Goal: Information Seeking & Learning: Learn about a topic

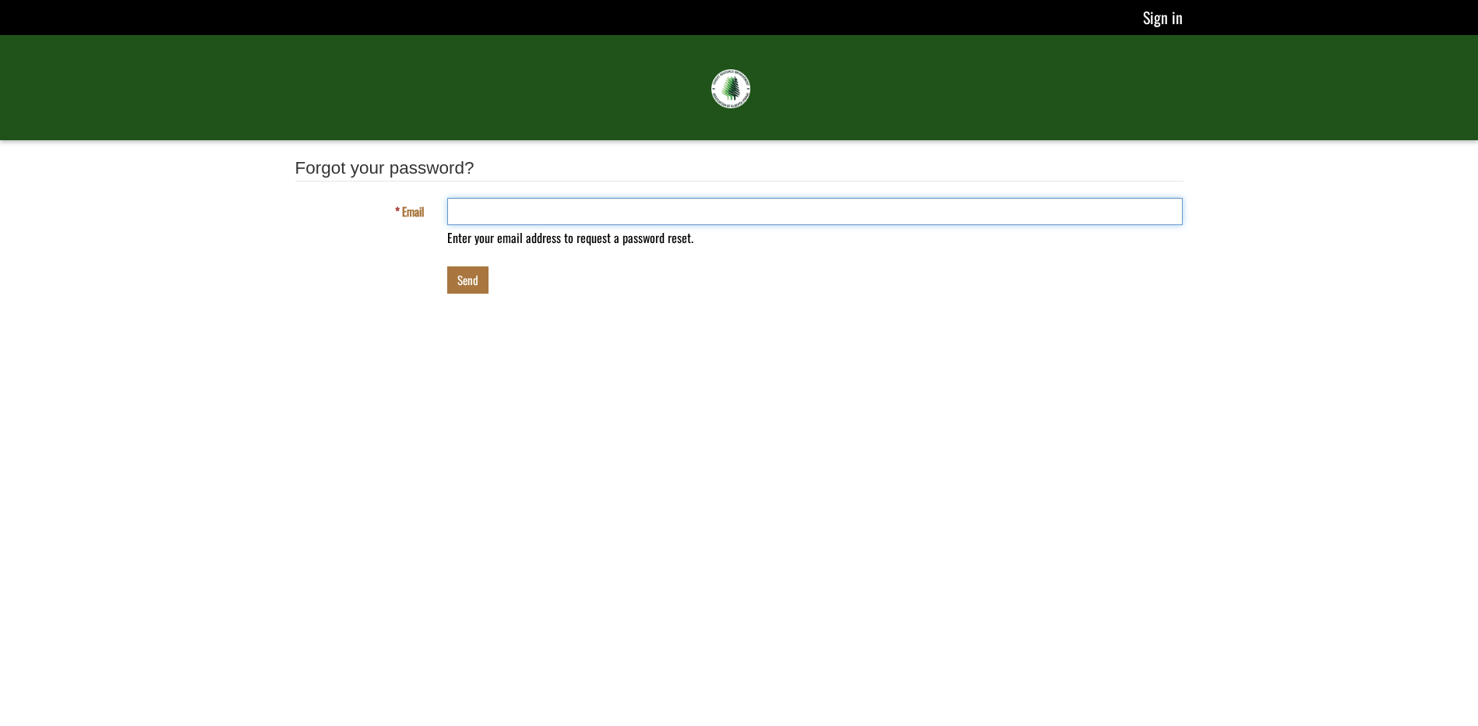
click at [492, 206] on input "Email" at bounding box center [815, 211] width 736 height 27
type input "**********"
click at [1156, 22] on link "Sign in" at bounding box center [1161, 17] width 41 height 25
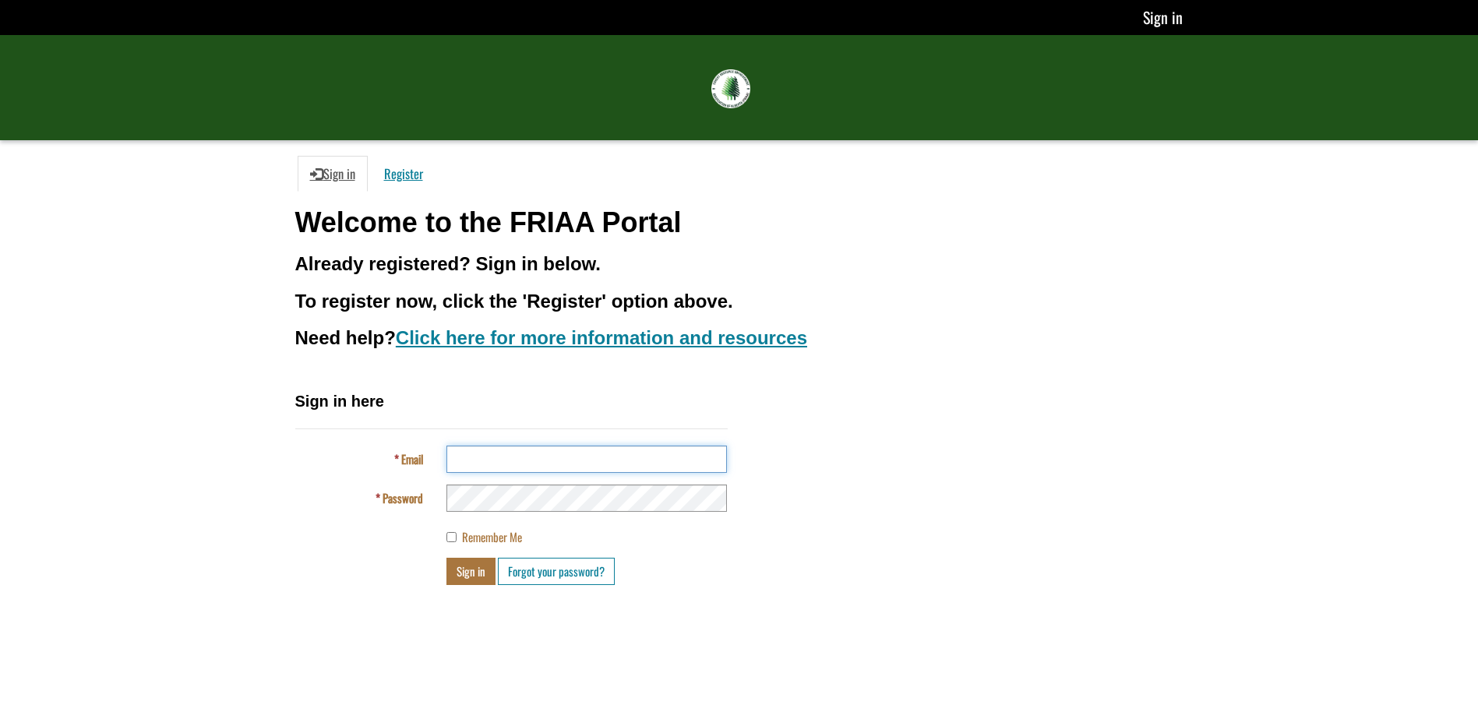
click at [609, 457] on input "Email" at bounding box center [586, 459] width 280 height 27
type input "**********"
click at [456, 531] on label "Remember Me" at bounding box center [484, 537] width 76 height 16
click at [473, 579] on button "Sign in" at bounding box center [470, 571] width 49 height 27
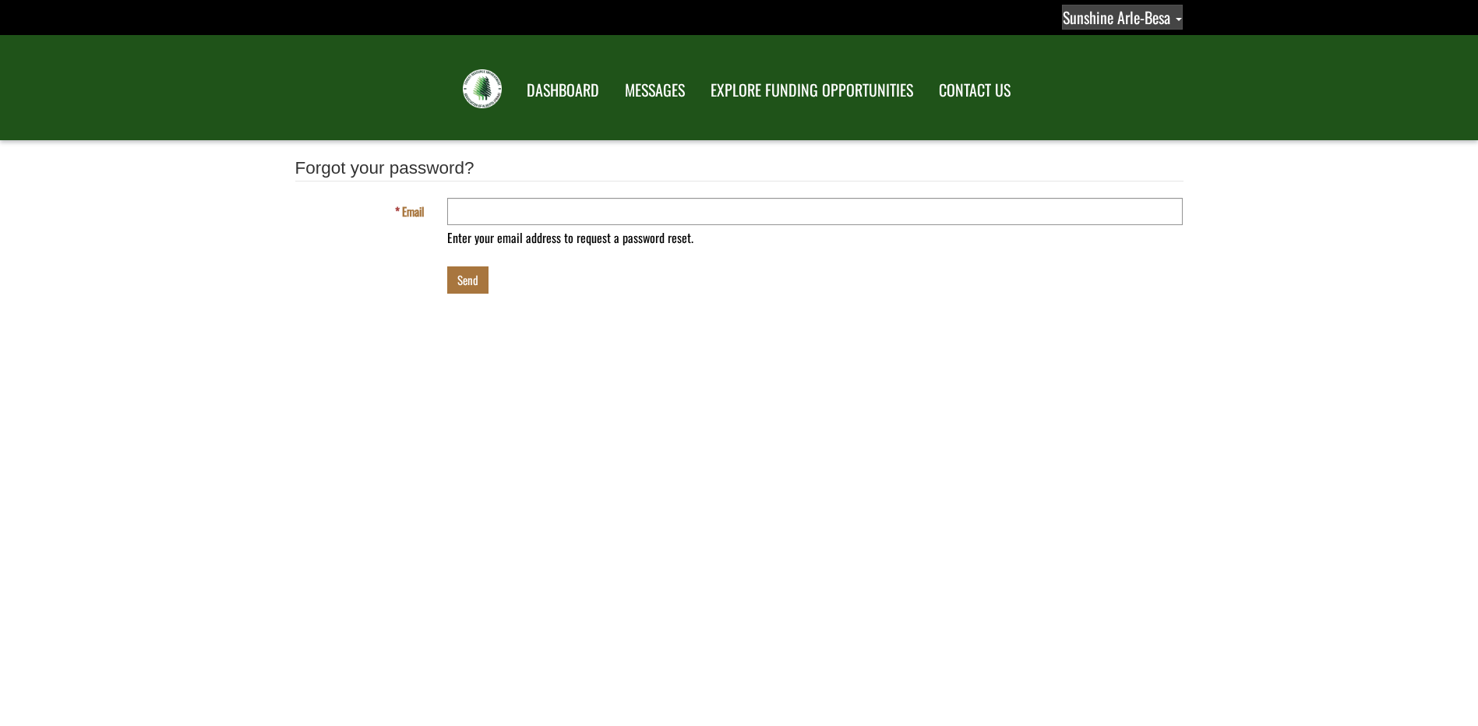
click at [1135, 22] on span "Sunshine Arle-Besa" at bounding box center [1117, 16] width 108 height 23
click at [1077, 48] on link "Profile" at bounding box center [1107, 45] width 121 height 21
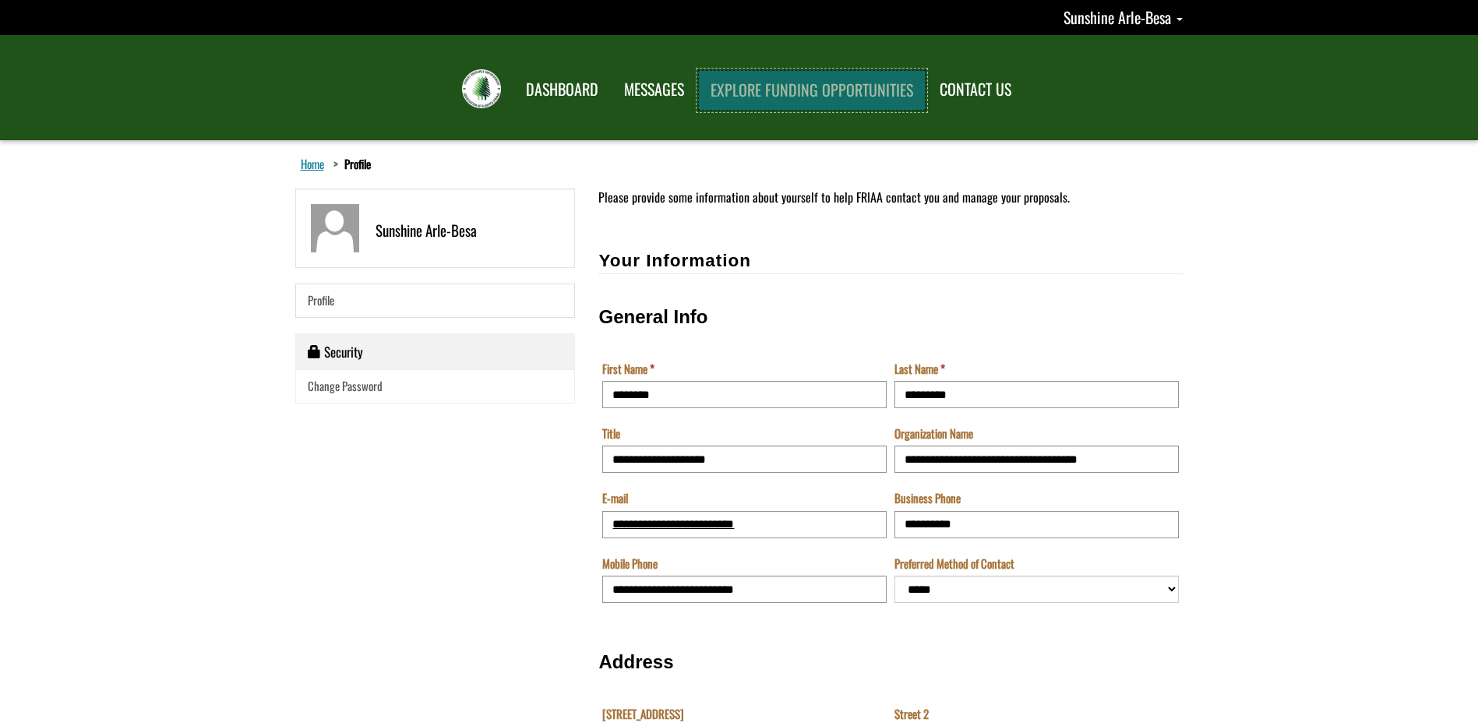
click at [825, 96] on link "EXPLORE FUNDING OPPORTUNITIES" at bounding box center [811, 90] width 227 height 41
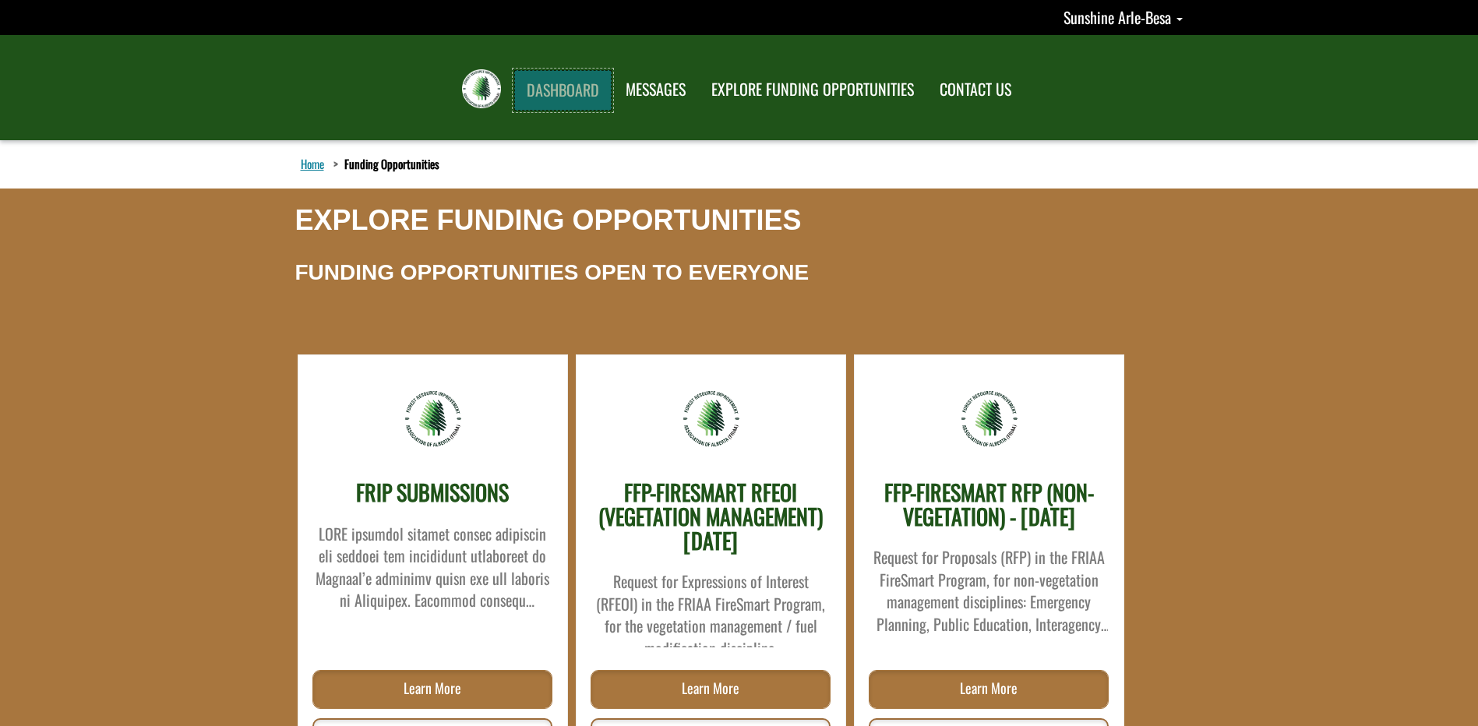
click at [563, 91] on link "DASHBOARD" at bounding box center [562, 90] width 97 height 41
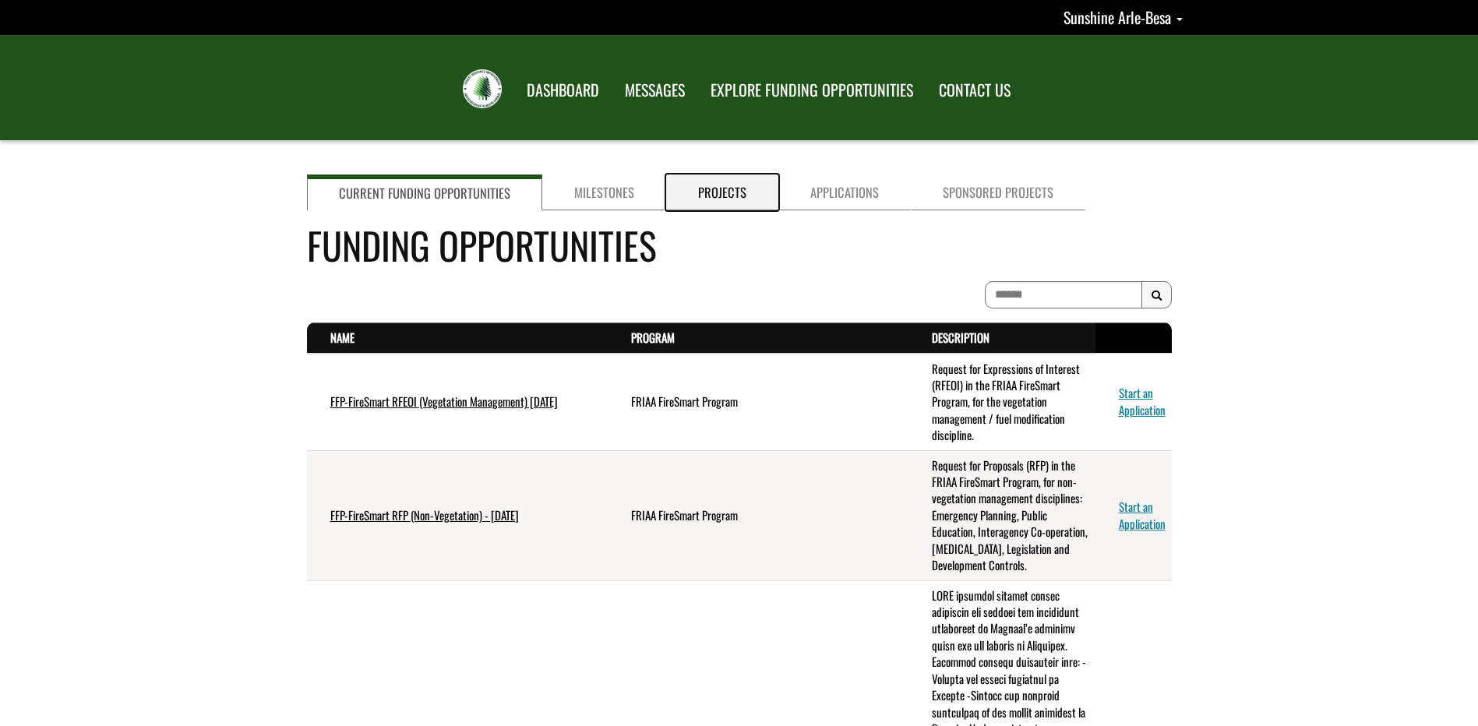
click at [717, 201] on link "Projects" at bounding box center [722, 193] width 112 height 36
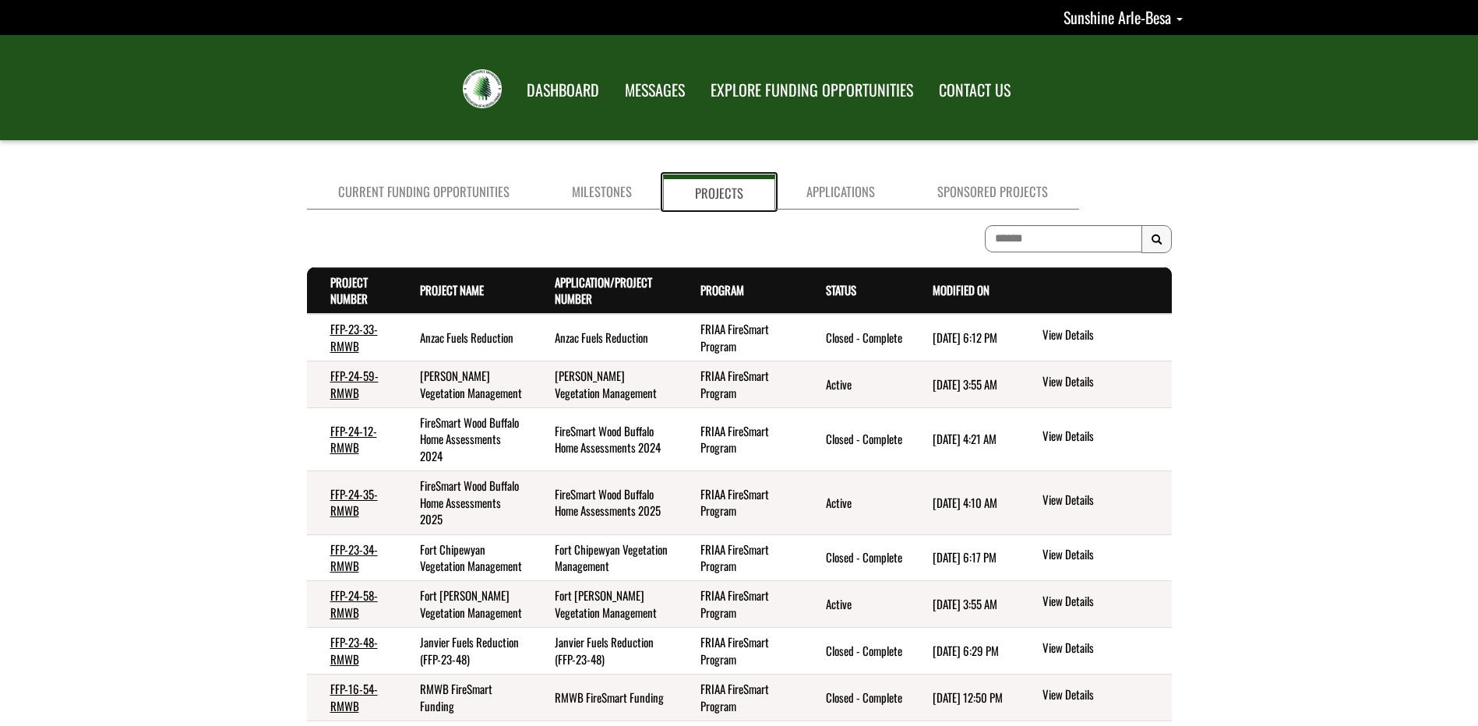
scroll to position [156, 0]
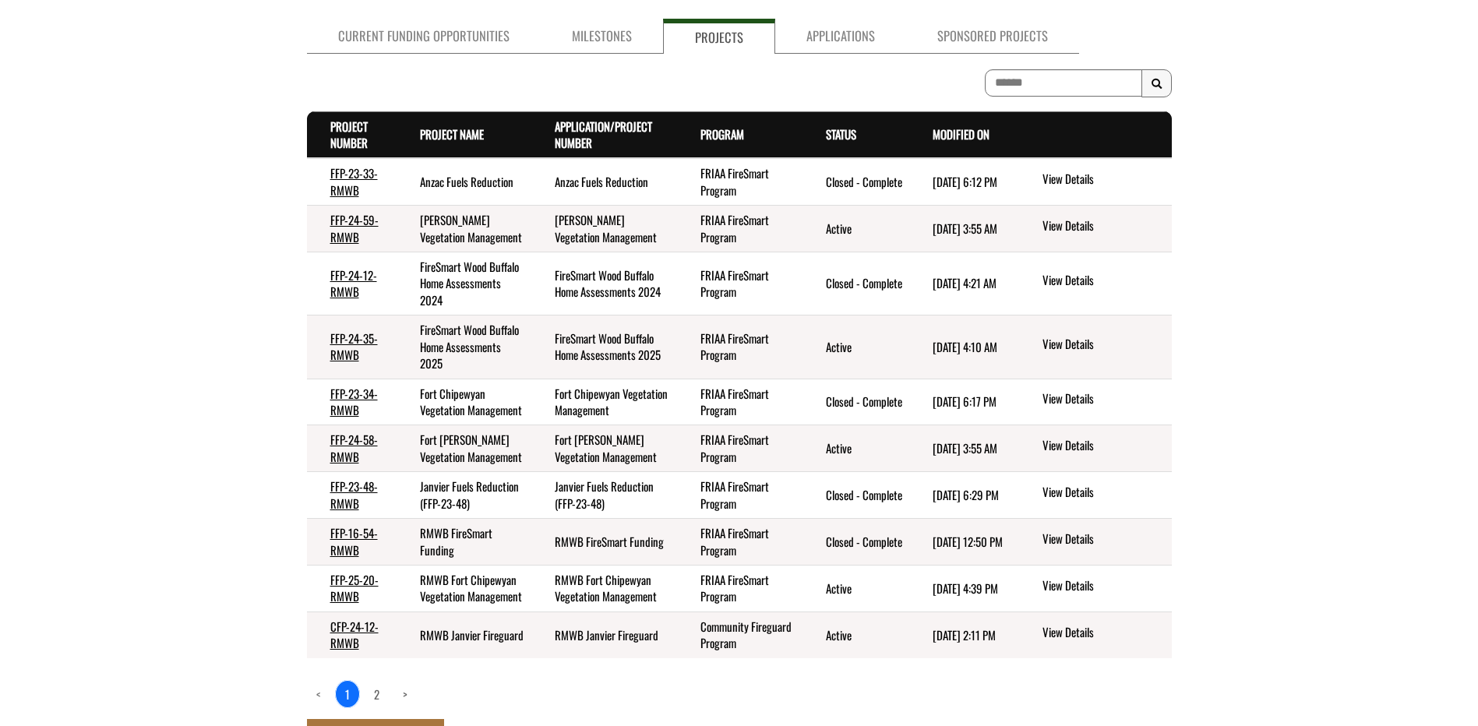
click at [208, 370] on div "Current Funding Opportunities Milestones Projects Applications Sponsored Projec…" at bounding box center [739, 390] width 1478 height 757
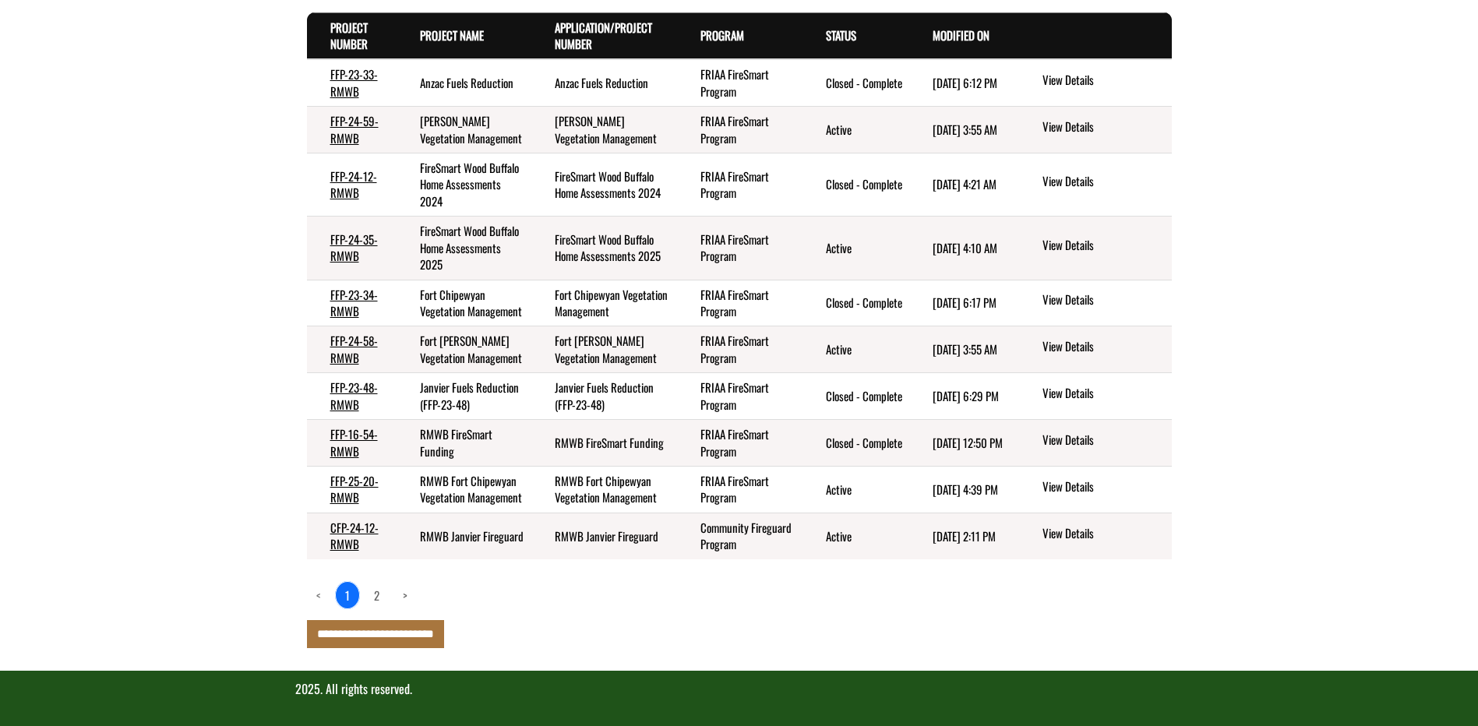
scroll to position [305, 0]
click at [344, 523] on link "CFP-24-12-RMWB" at bounding box center [354, 535] width 48 height 33
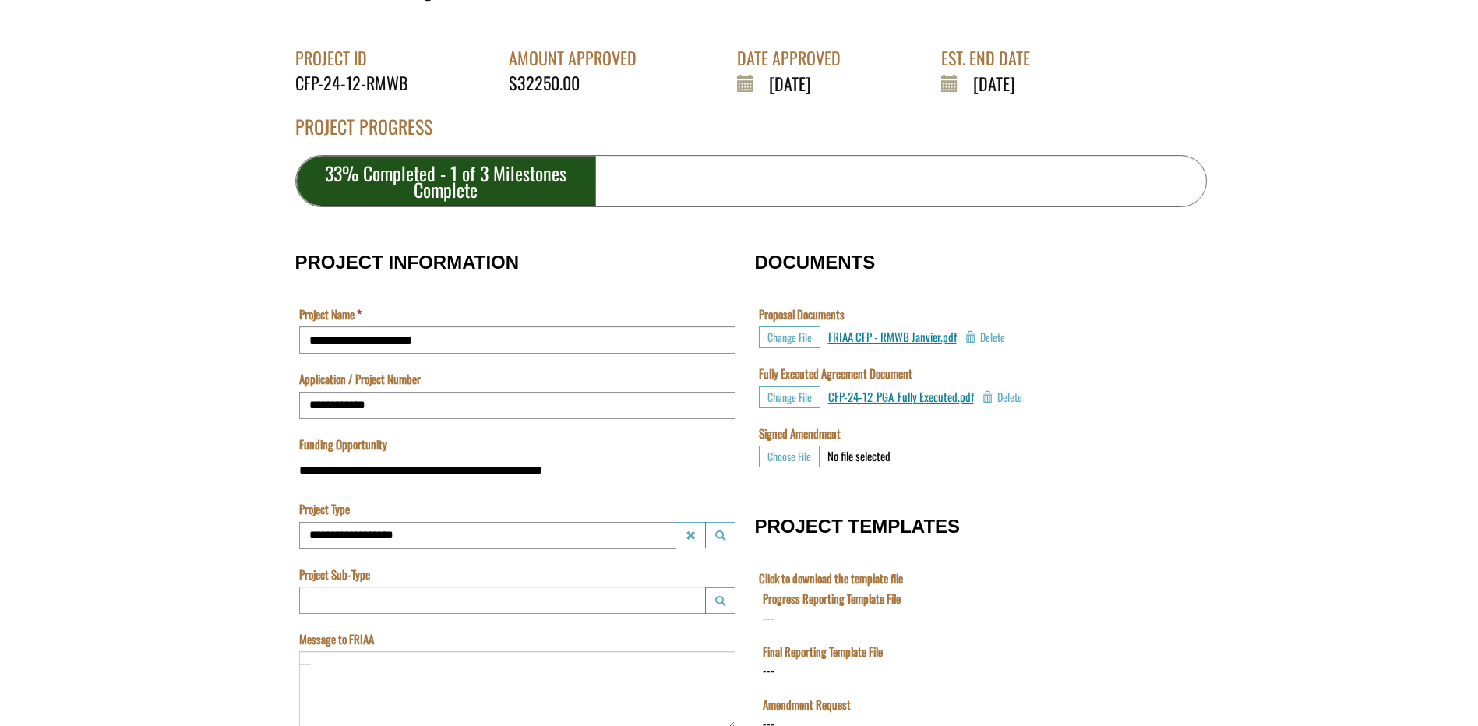
scroll to position [312, 0]
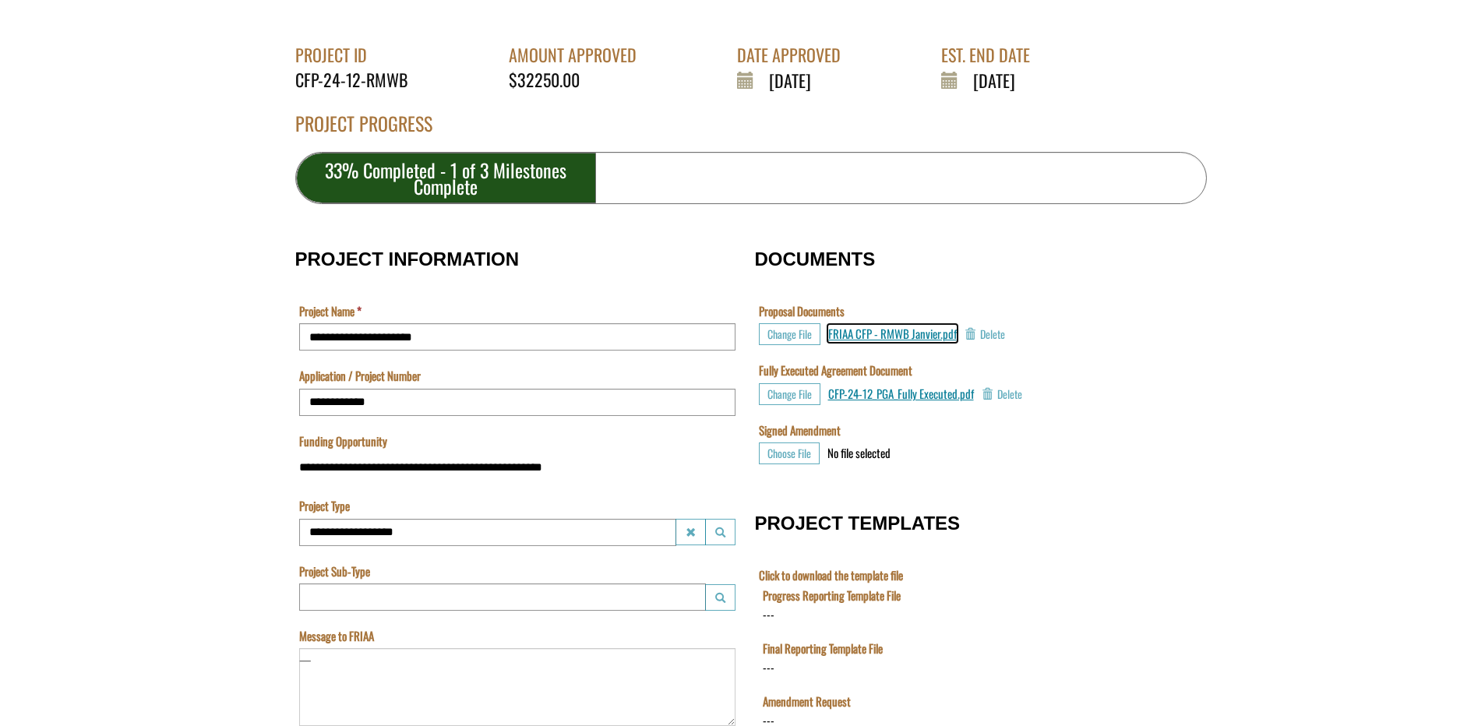
click at [876, 332] on span "FRIAA CFP - RMWB Janvier.pdf" at bounding box center [892, 333] width 129 height 17
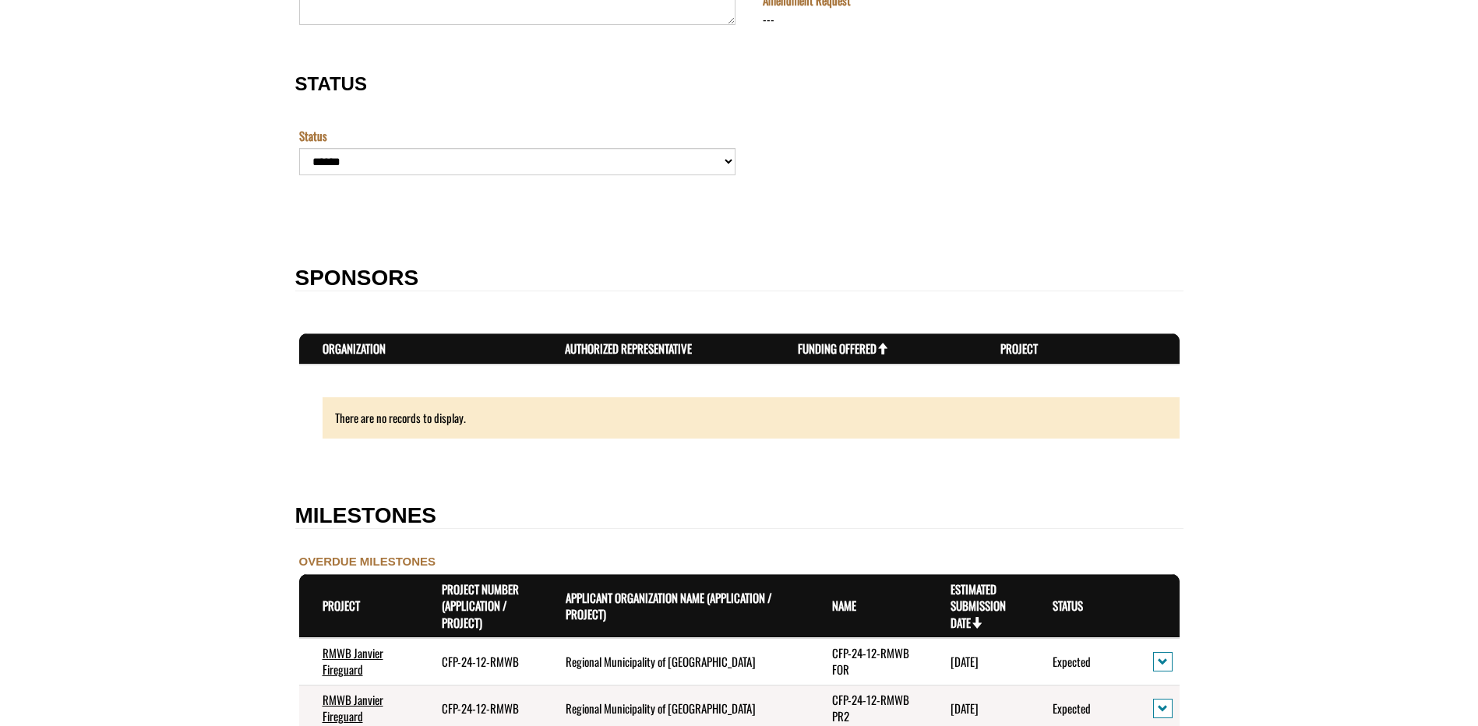
scroll to position [1324, 0]
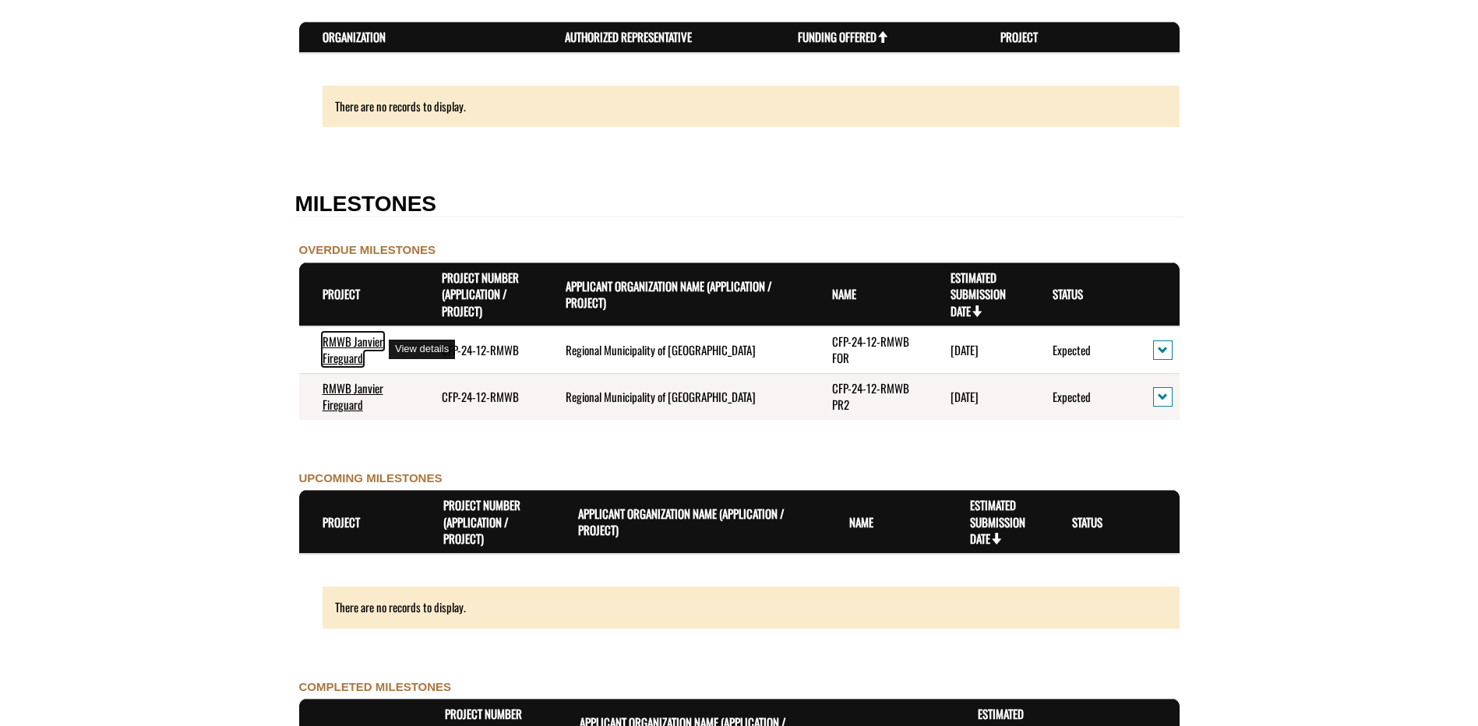
click at [343, 352] on link "RMWB Janvier Fireguard" at bounding box center [353, 349] width 61 height 33
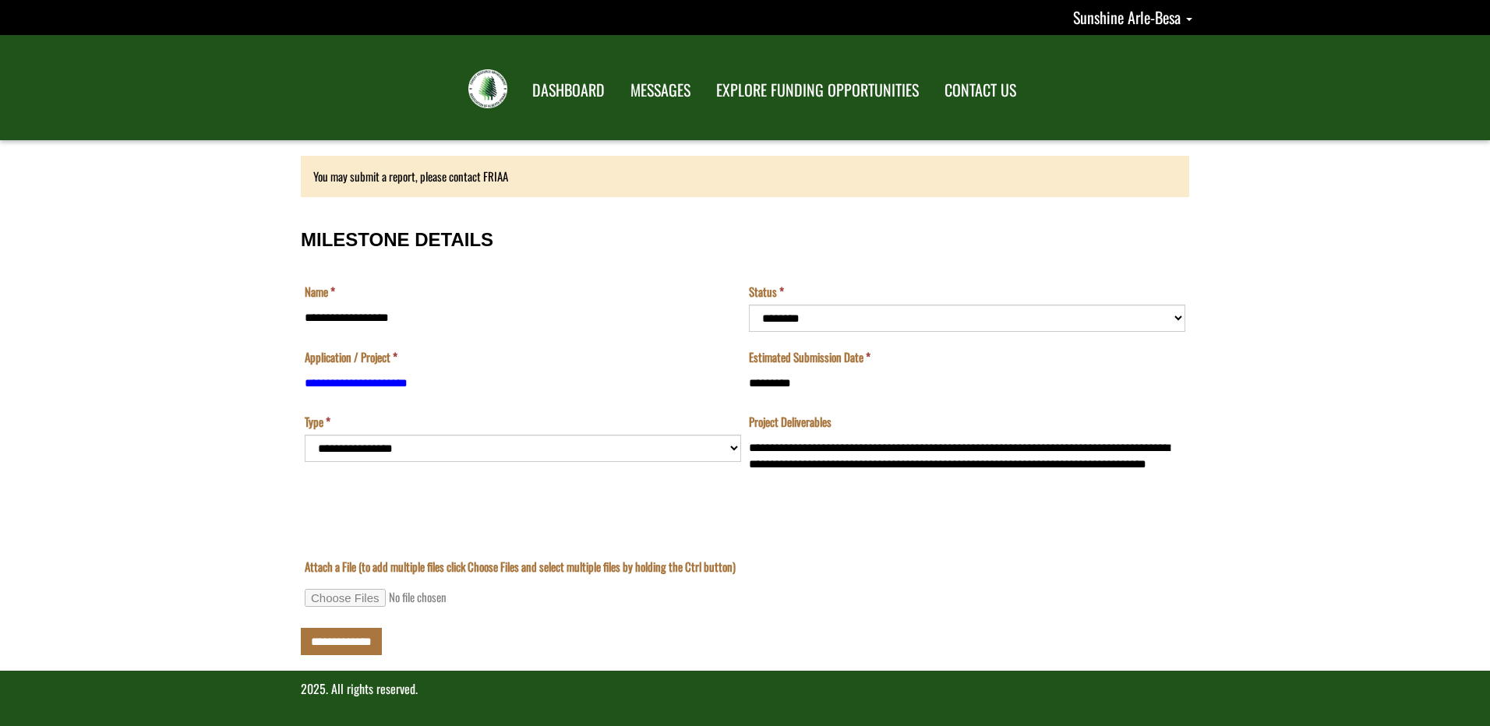
click at [730, 448] on td "**********" at bounding box center [523, 471] width 444 height 114
click at [736, 448] on td "**********" at bounding box center [523, 471] width 444 height 114
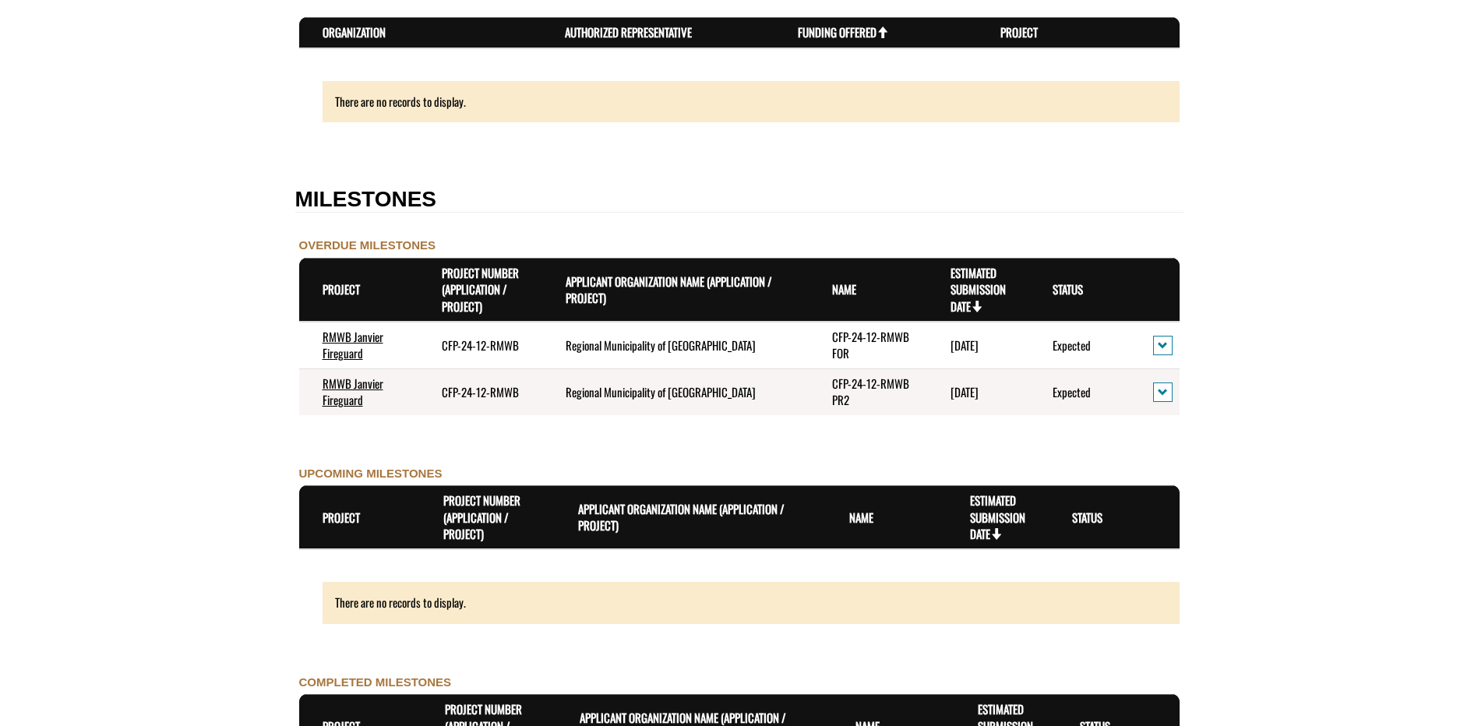
scroll to position [1558, 0]
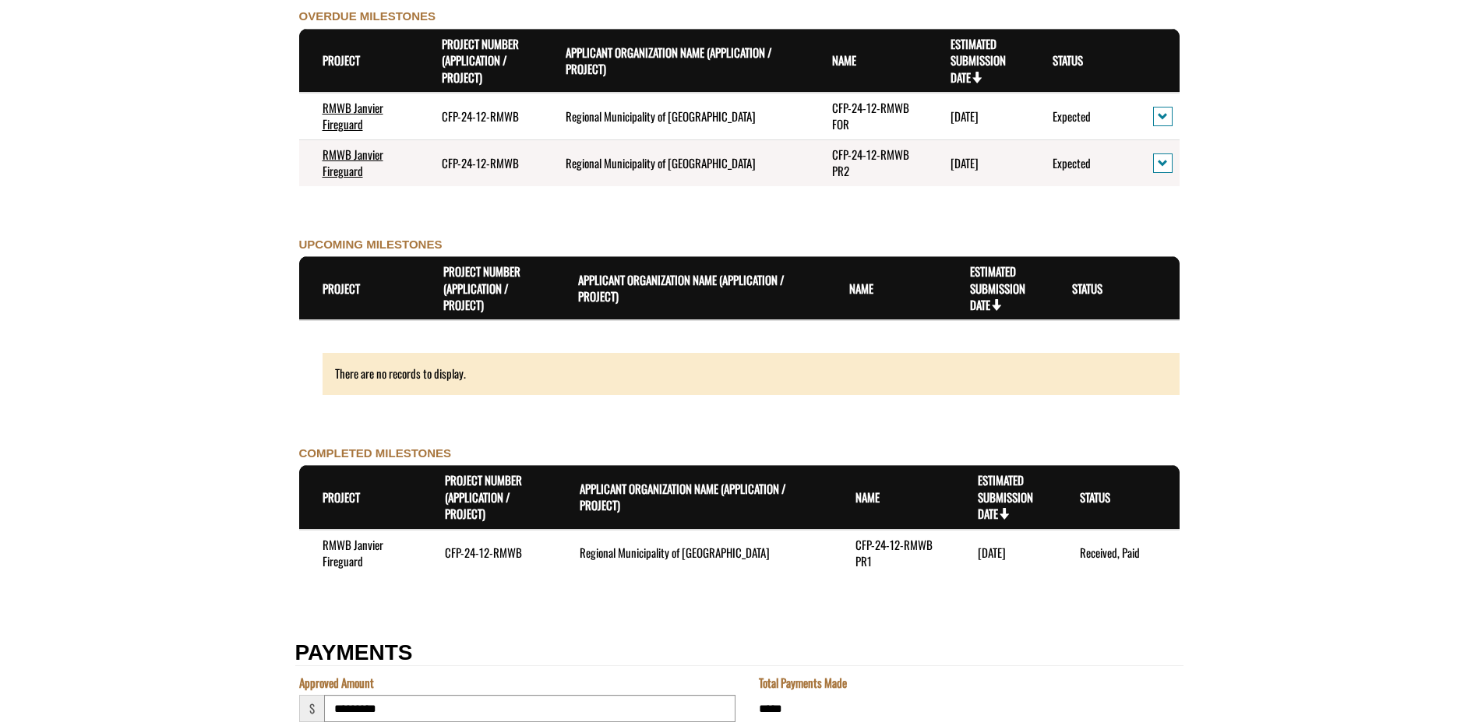
click at [1095, 553] on td "Received, Paid" at bounding box center [1117, 553] width 122 height 47
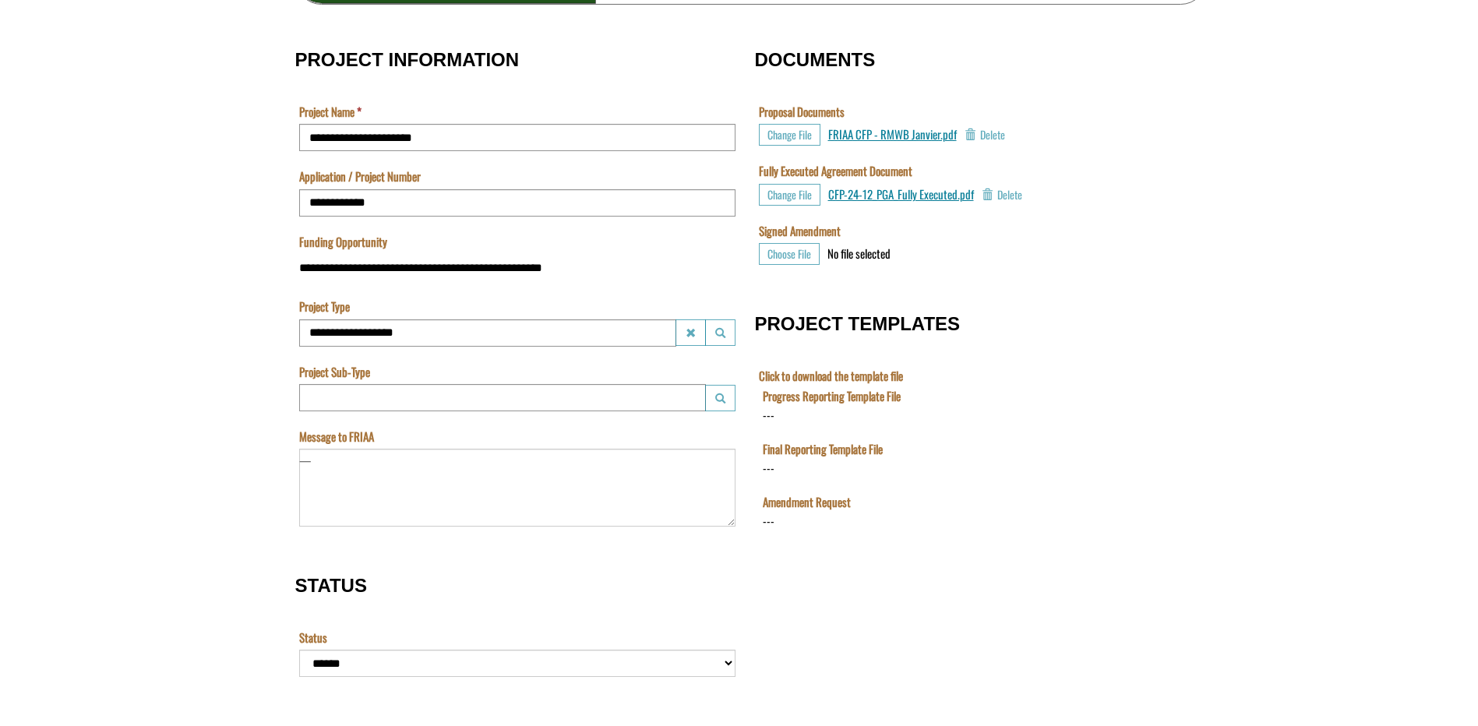
scroll to position [375, 0]
